Goal: Use online tool/utility: Use online tool/utility

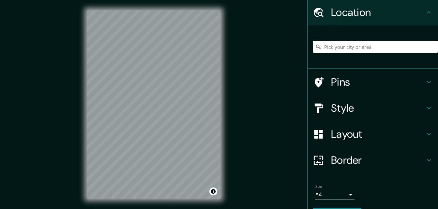
scroll to position [33, 0]
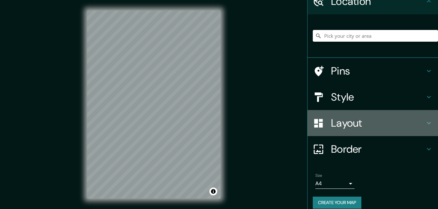
click at [361, 125] on h4 "Layout" at bounding box center [378, 123] width 94 height 13
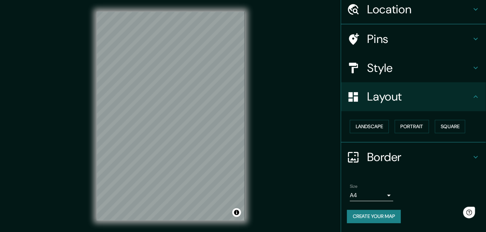
scroll to position [25, 0]
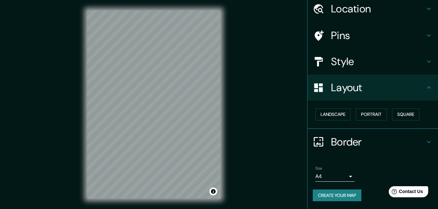
click at [357, 89] on h4 "Layout" at bounding box center [378, 87] width 94 height 13
click at [351, 67] on h4 "Style" at bounding box center [378, 61] width 94 height 13
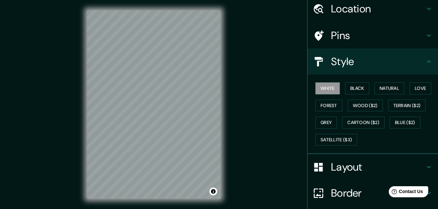
click at [347, 63] on h4 "Style" at bounding box center [378, 61] width 94 height 13
click at [381, 93] on button "Natural" at bounding box center [389, 88] width 30 height 12
click at [331, 62] on h4 "Style" at bounding box center [378, 61] width 94 height 13
click at [425, 63] on icon at bounding box center [429, 62] width 8 height 8
click at [425, 65] on icon at bounding box center [429, 62] width 8 height 8
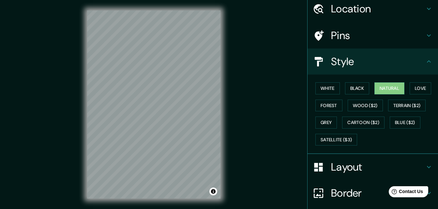
click at [426, 64] on icon at bounding box center [429, 62] width 8 height 8
click at [382, 164] on h4 "Layout" at bounding box center [378, 167] width 94 height 13
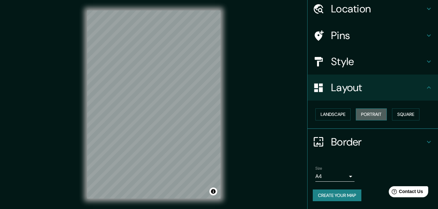
click at [371, 113] on button "Portrait" at bounding box center [371, 115] width 31 height 12
click at [324, 114] on button "Landscape" at bounding box center [332, 115] width 35 height 12
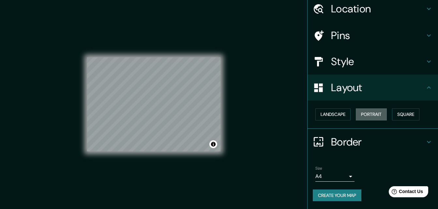
click at [378, 115] on button "Portrait" at bounding box center [371, 115] width 31 height 12
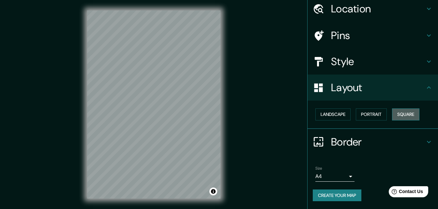
click at [397, 112] on button "Square" at bounding box center [405, 115] width 27 height 12
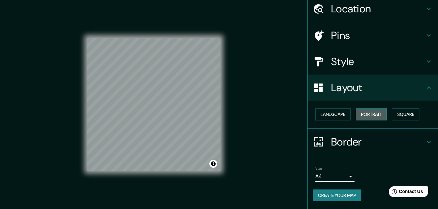
drag, startPoint x: 381, startPoint y: 114, endPoint x: 371, endPoint y: 114, distance: 10.1
click at [381, 114] on button "Portrait" at bounding box center [371, 115] width 31 height 12
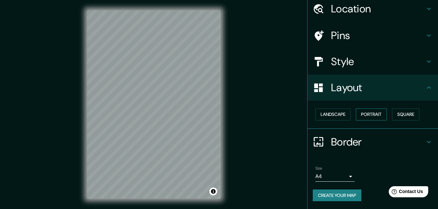
click at [356, 113] on button "Portrait" at bounding box center [371, 115] width 31 height 12
click at [337, 118] on button "Landscape" at bounding box center [332, 115] width 35 height 12
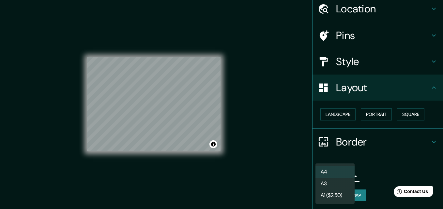
click at [322, 172] on body "Mappin Location Pins Style Layout Landscape Portrait Square Border Choose a bor…" at bounding box center [221, 104] width 443 height 209
click at [329, 183] on li "A3" at bounding box center [334, 184] width 39 height 12
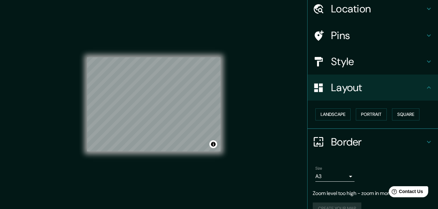
click at [240, 114] on div "Mappin Location Pins Style Layout Landscape Portrait Square Border Choose a bor…" at bounding box center [219, 110] width 438 height 220
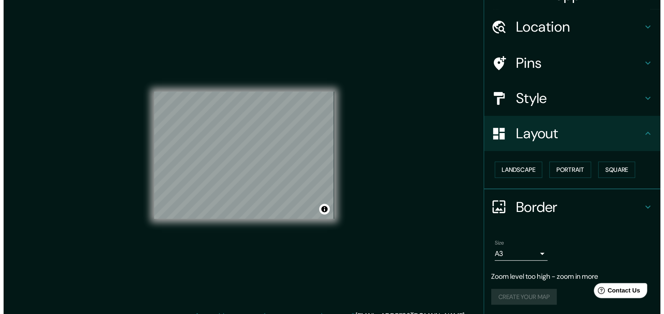
scroll to position [0, 0]
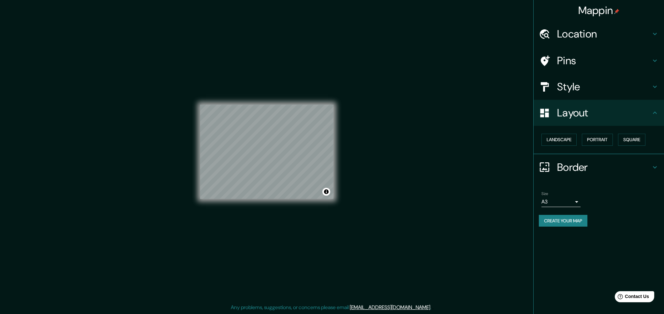
click at [334, 154] on div "© Mapbox © OpenStreetMap Improve this map" at bounding box center [267, 152] width 154 height 304
click at [304, 206] on div "© Mapbox © OpenStreetMap Improve this map" at bounding box center [266, 151] width 133 height 283
click at [336, 204] on div "© Mapbox © OpenStreetMap Improve this map" at bounding box center [267, 152] width 154 height 304
